Goal: Task Accomplishment & Management: Use online tool/utility

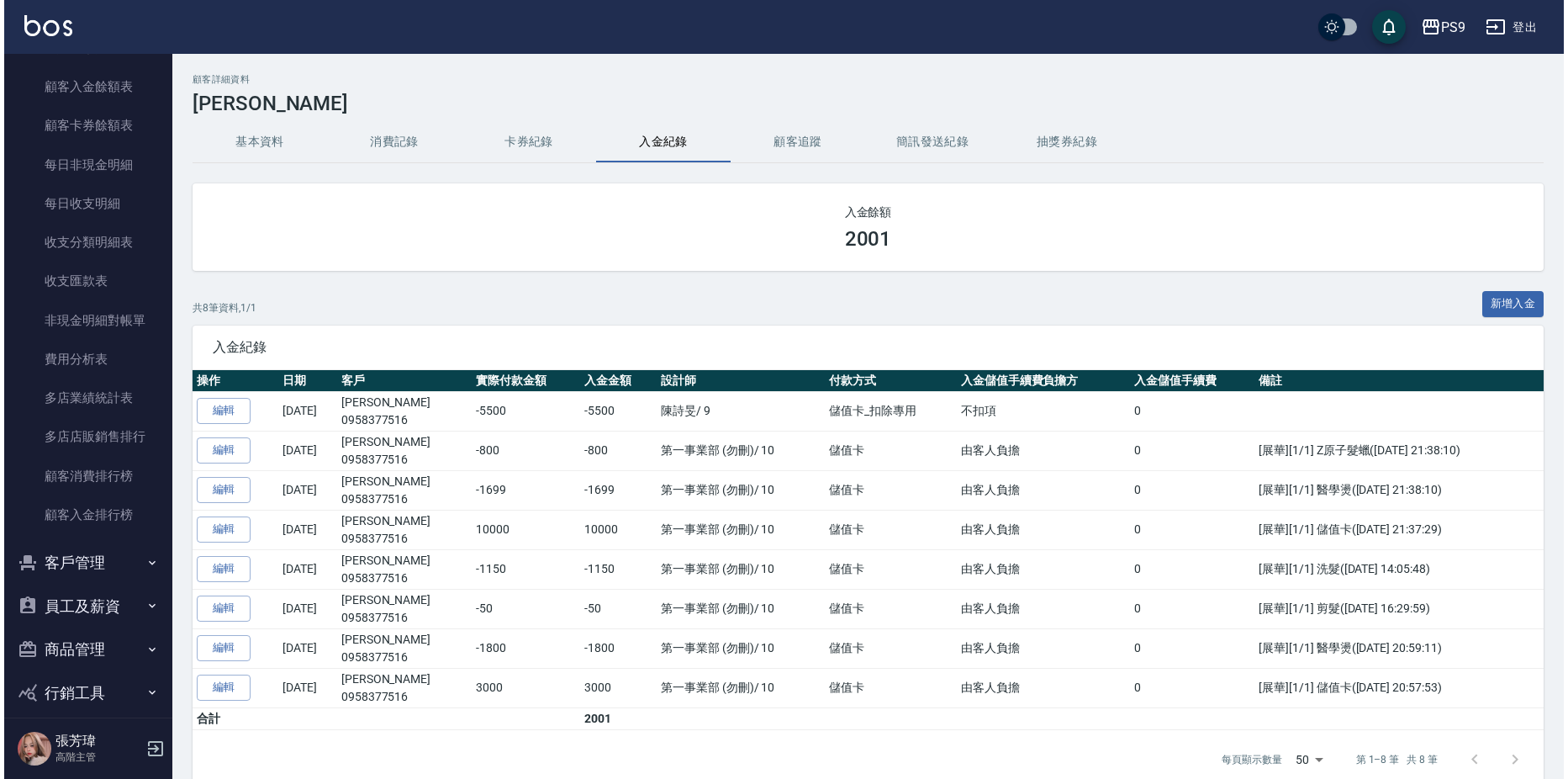
scroll to position [1357, 0]
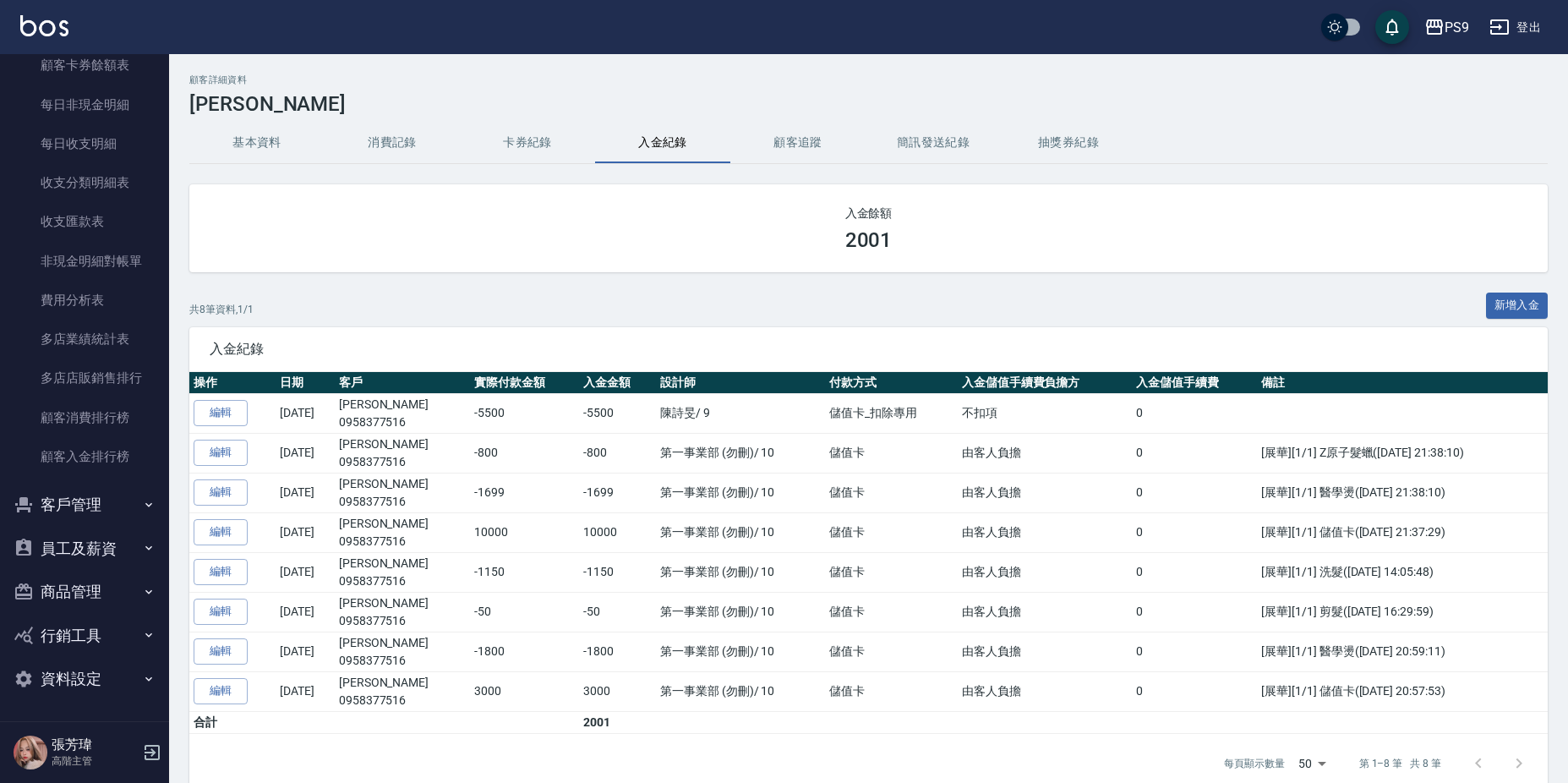
click at [112, 492] on button "客戶管理" at bounding box center [84, 505] width 155 height 44
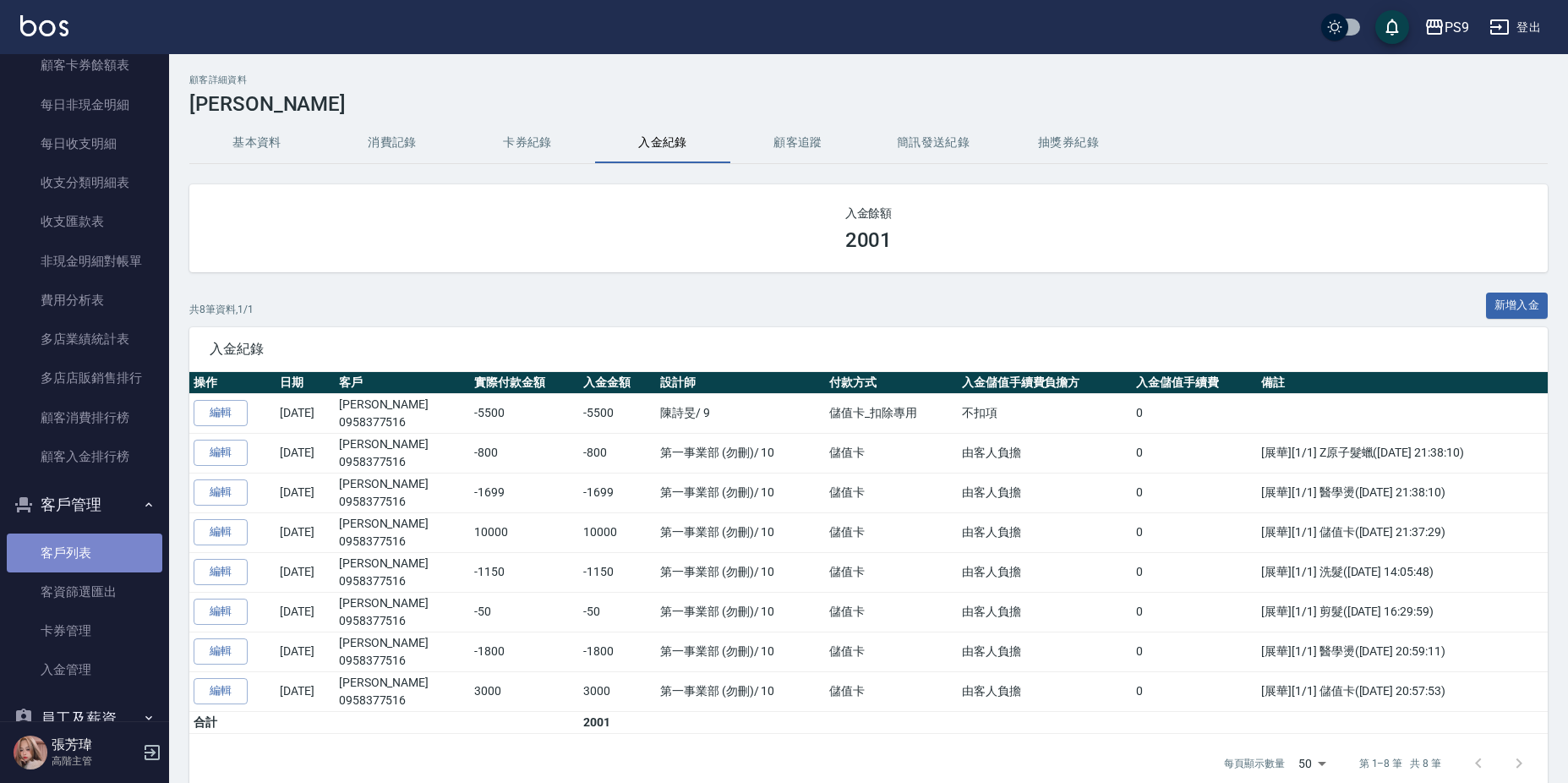
click at [99, 557] on link "客戶列表" at bounding box center [84, 553] width 155 height 39
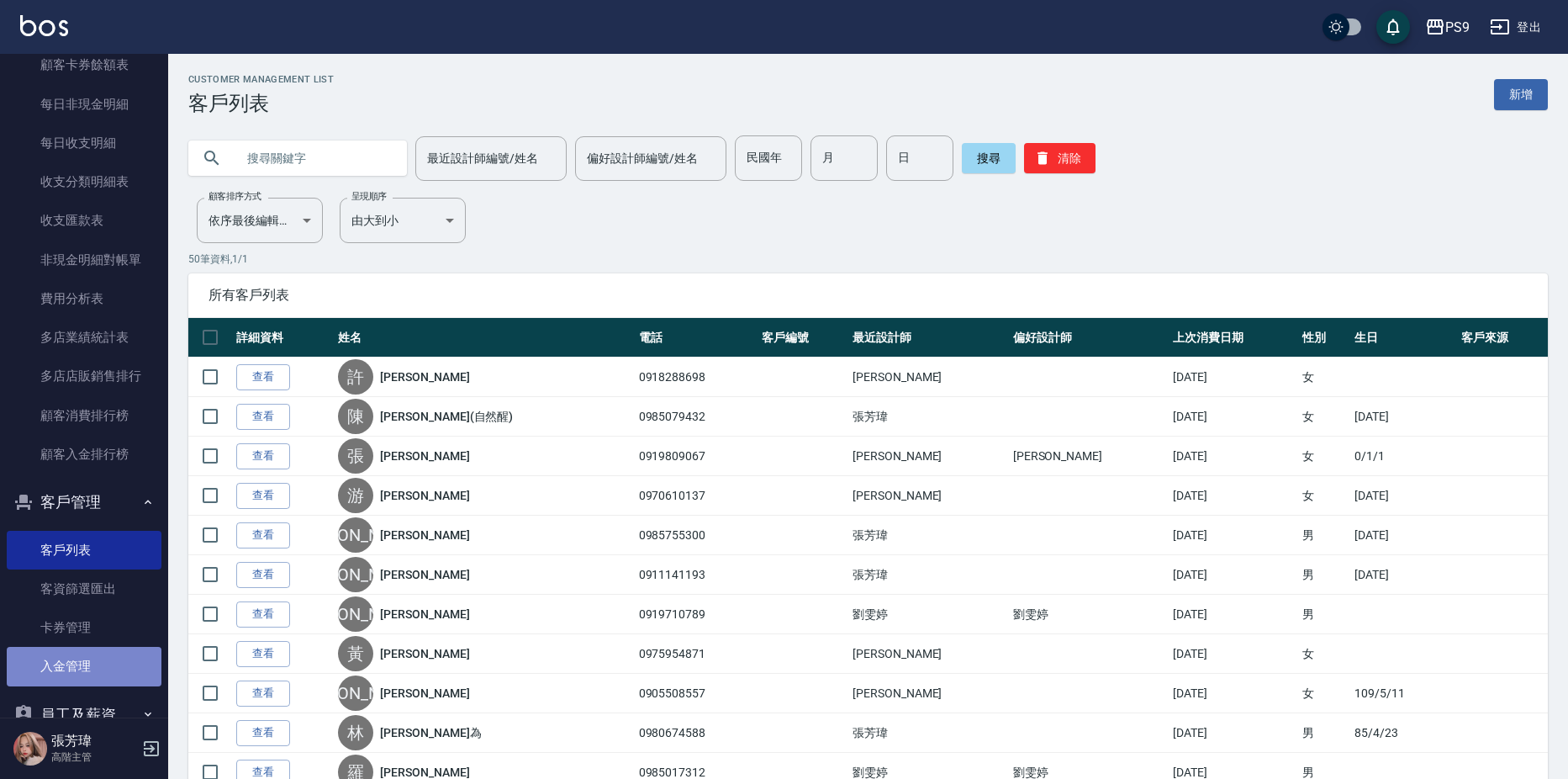
click at [86, 669] on link "入金管理" at bounding box center [83, 666] width 154 height 39
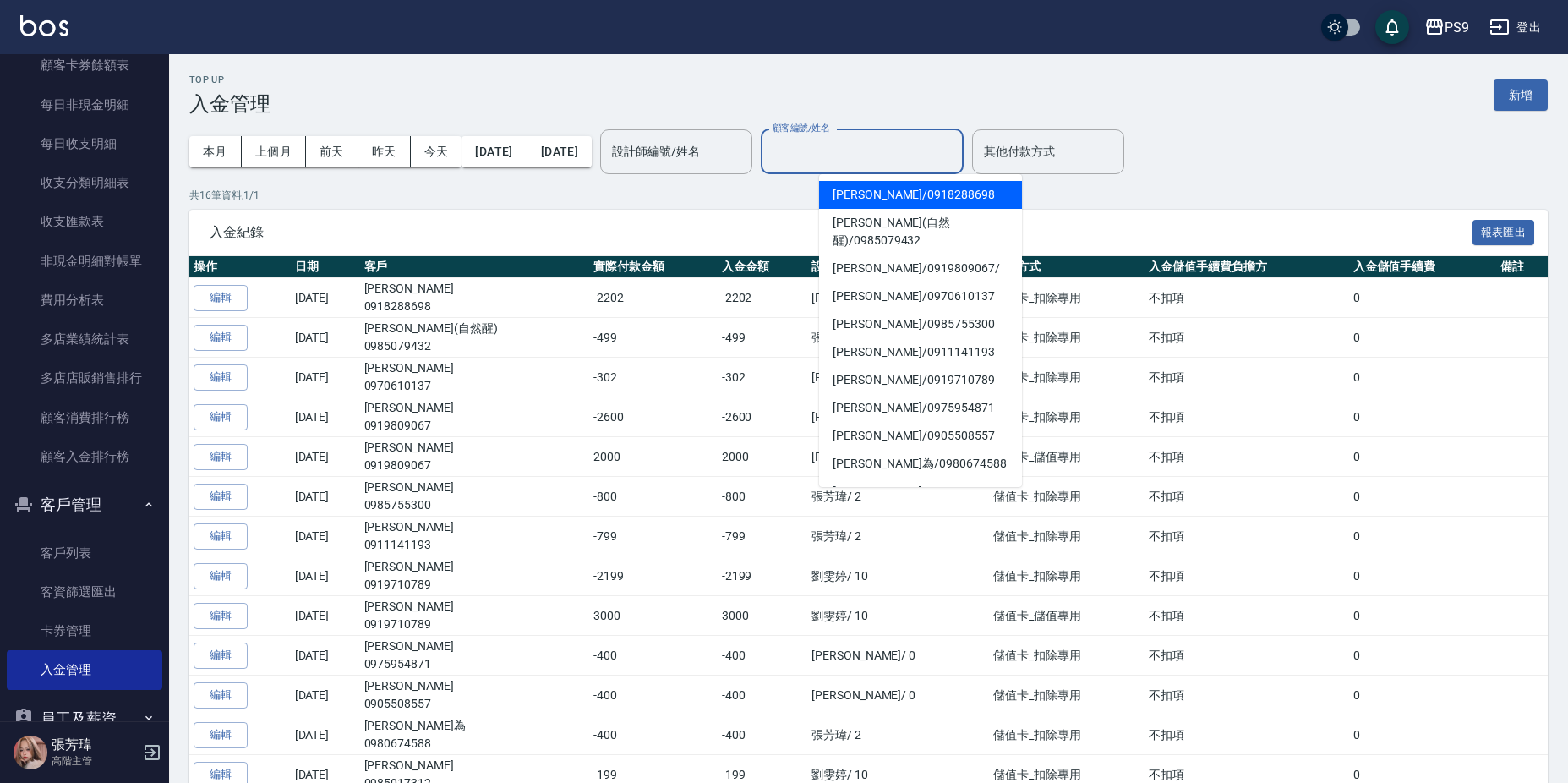
click at [880, 152] on input "顧客編號/姓名" at bounding box center [862, 151] width 188 height 29
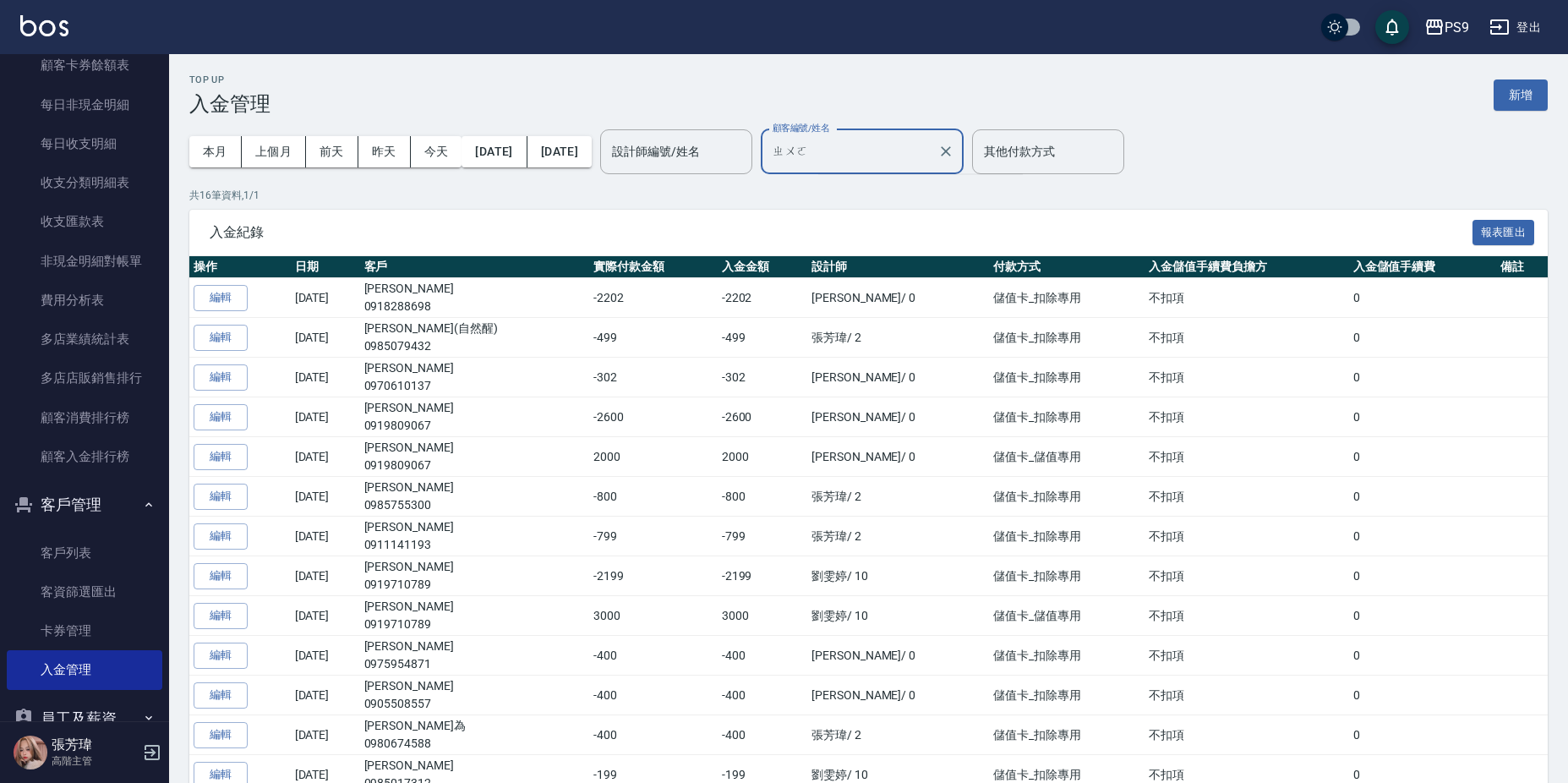
type input "桌"
click at [919, 187] on span "[PERSON_NAME] / 0933759242" at bounding box center [920, 194] width 202 height 28
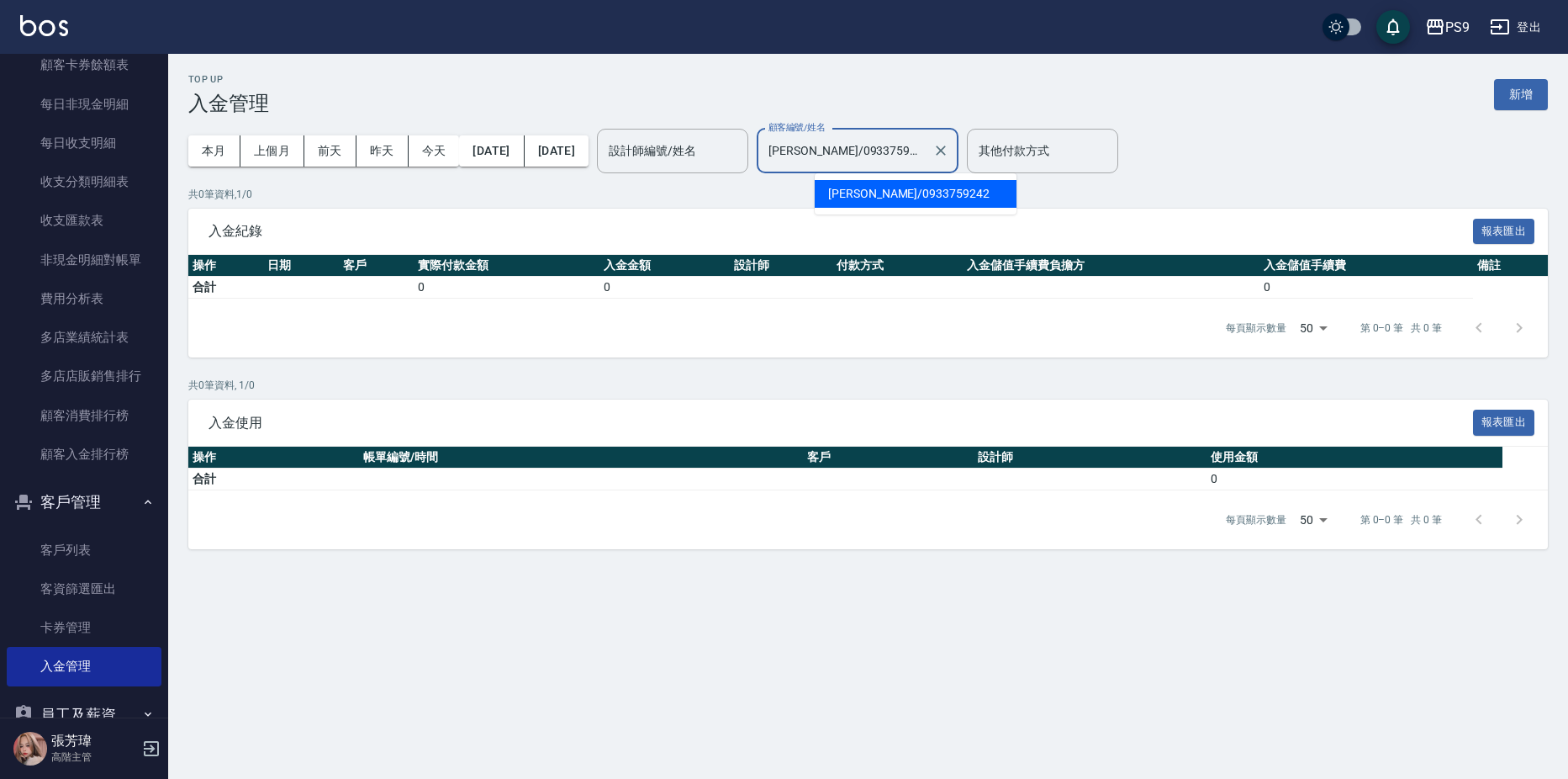
drag, startPoint x: 921, startPoint y: 147, endPoint x: 865, endPoint y: 154, distance: 56.4
click at [865, 154] on input "[PERSON_NAME]/0933759242" at bounding box center [845, 151] width 162 height 29
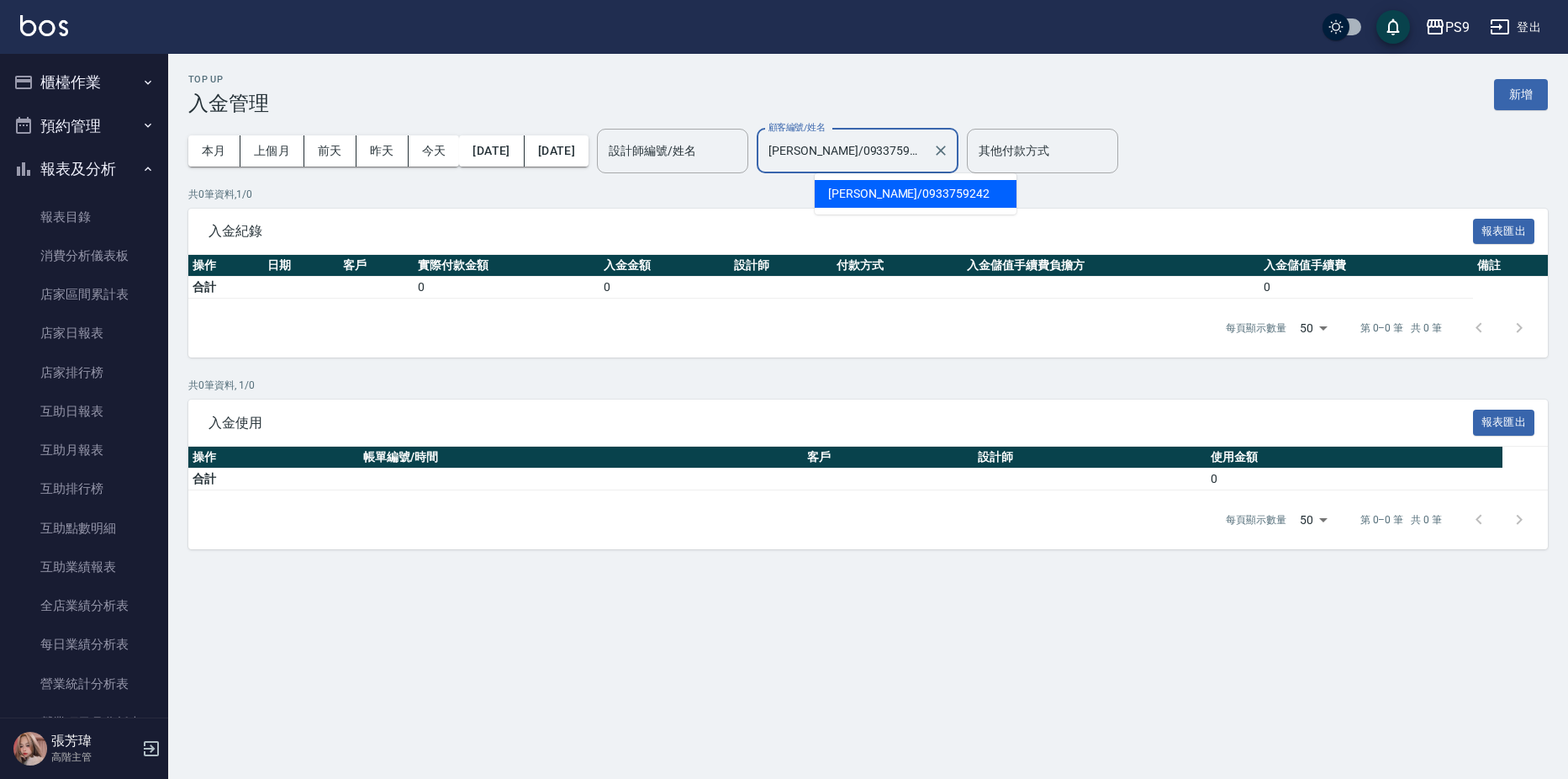
type input "[PERSON_NAME]/0933759242"
click at [86, 72] on button "櫃檯作業" at bounding box center [83, 83] width 154 height 44
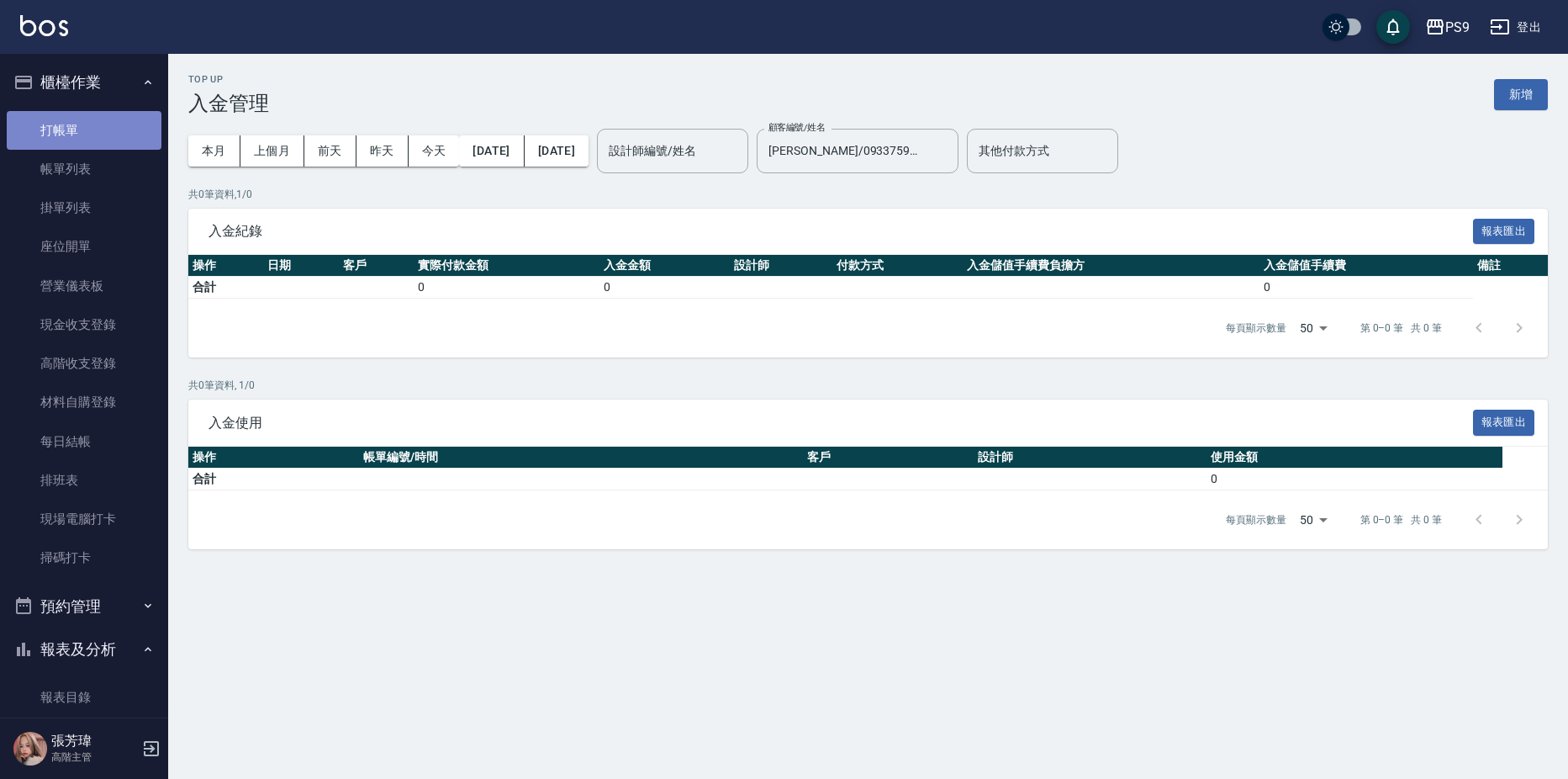
click at [90, 141] on link "打帳單" at bounding box center [83, 130] width 154 height 39
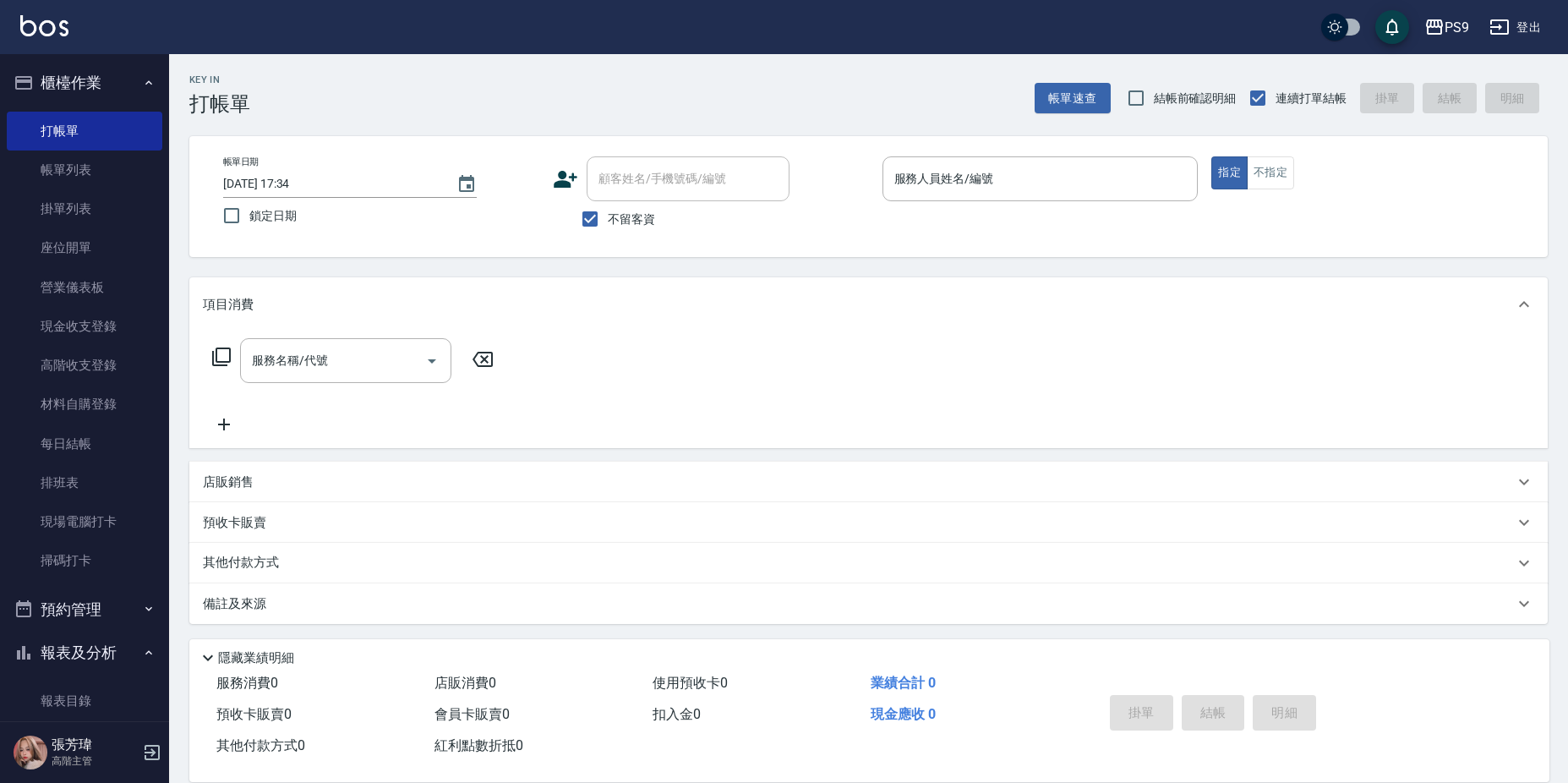
click at [609, 217] on span "不留客資" at bounding box center [631, 219] width 47 height 17
click at [607, 217] on input "不留客資" at bounding box center [589, 219] width 36 height 36
checkbox input "false"
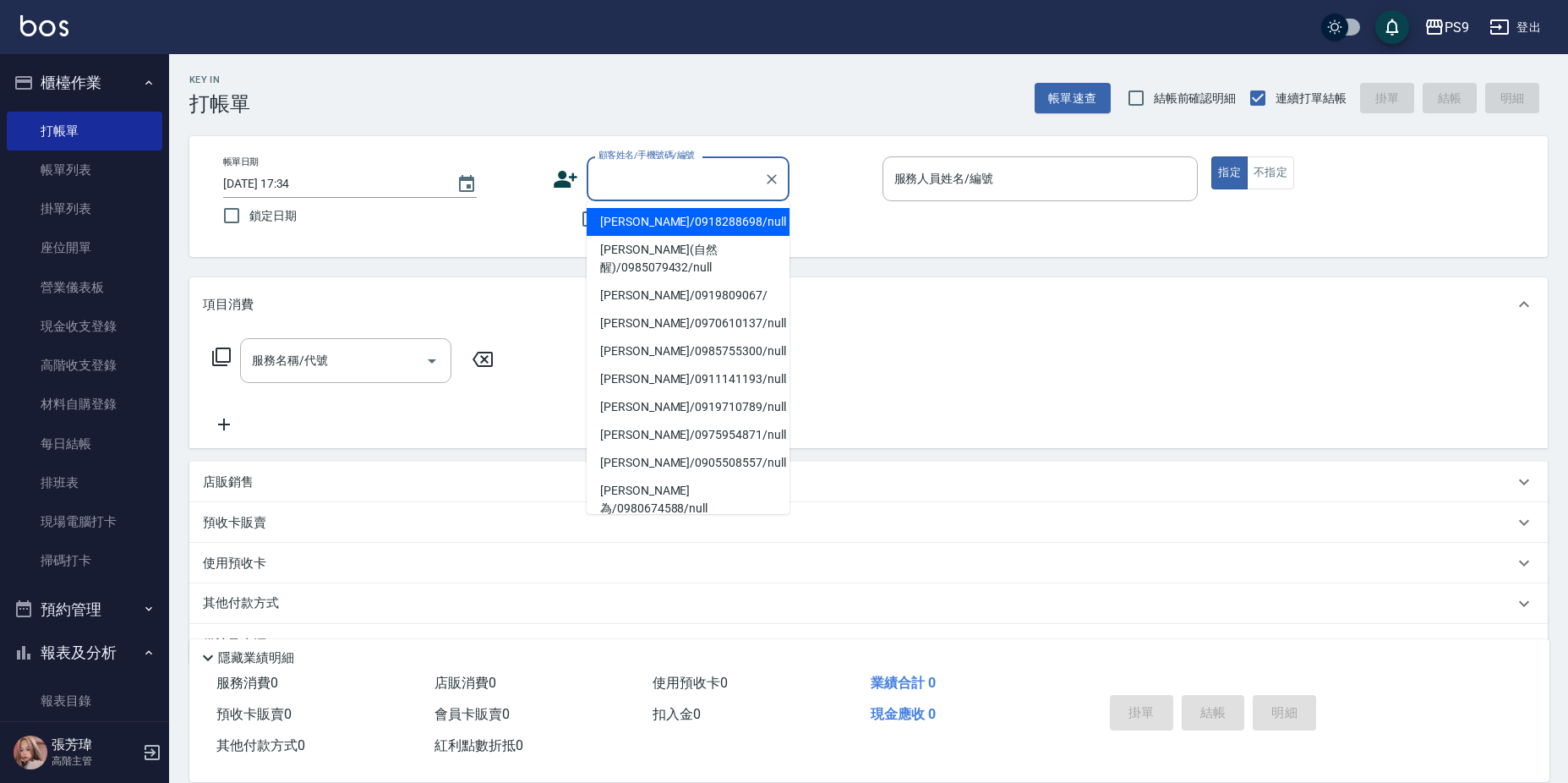
paste input "0933759242"
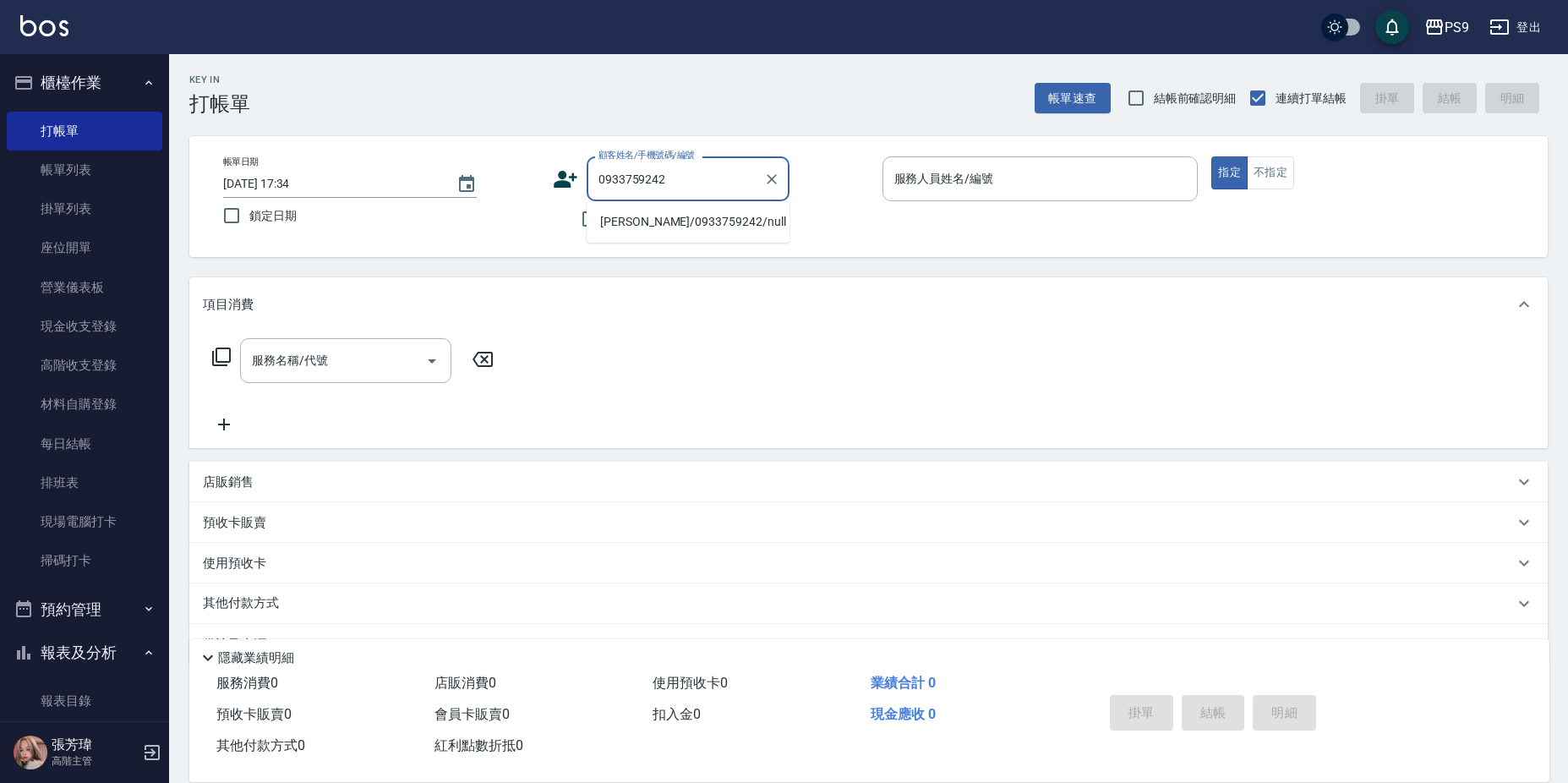
type input "0933759242"
click at [880, 220] on div "帳單日期 [DATE] 17:34 鎖定日期 顧客姓名/手機號碼/編號 顧客姓名/手機號碼/編號 不留客資 服務人員姓名/編號 服務人員姓名/編號 指定 不指定" at bounding box center [868, 196] width 1318 height 80
